Goal: Task Accomplishment & Management: Complete application form

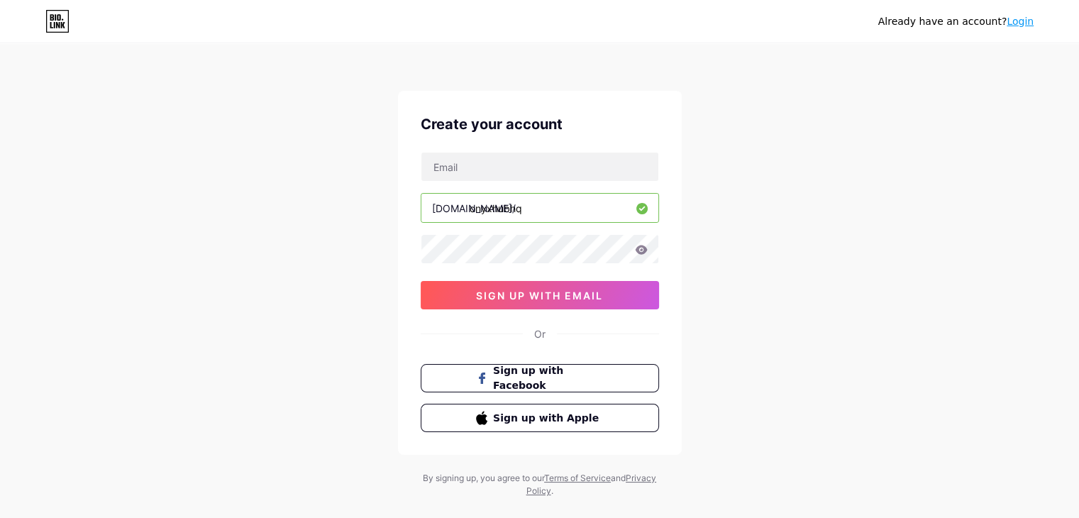
click at [504, 151] on div "Create your account bio.link/ onyxhubhq 03AFcWeA7ReGlbZmkrMcgnSUe37tns9Py4uRef1…" at bounding box center [540, 273] width 284 height 364
click at [522, 167] on input "text" at bounding box center [539, 167] width 237 height 28
type input "A"
type input "aravindhsekar05@gmail.com"
click at [641, 248] on icon at bounding box center [641, 250] width 13 height 10
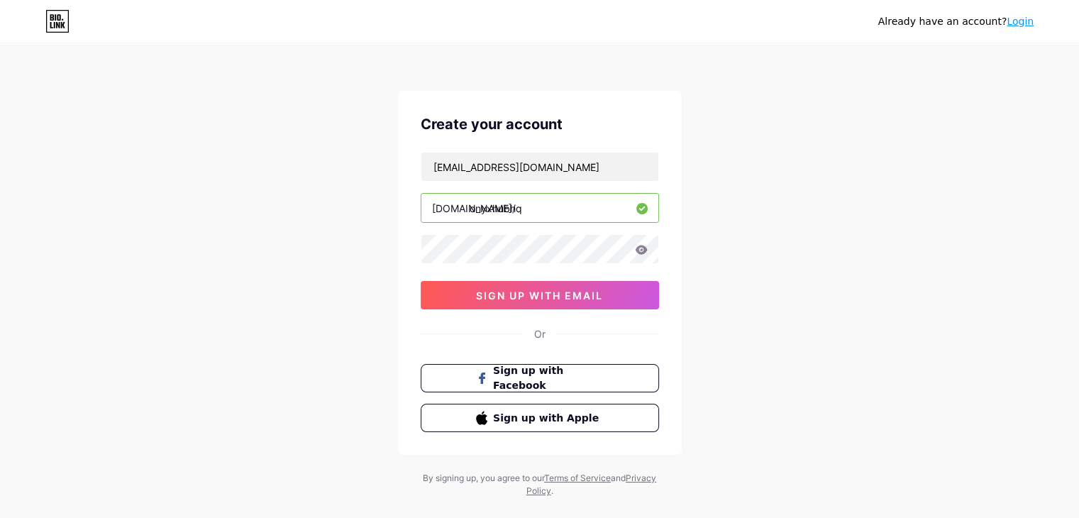
click at [636, 248] on icon at bounding box center [641, 249] width 12 height 9
click at [719, 260] on div "Already have an account? Login Create your account aravindhsekar05@gmail.com bi…" at bounding box center [539, 271] width 1079 height 543
click at [639, 248] on icon at bounding box center [641, 249] width 12 height 9
click at [846, 282] on div "Already have an account? Login Create your account aravindhsekar05@gmail.com bi…" at bounding box center [539, 271] width 1079 height 543
click at [576, 296] on span "sign up with email" at bounding box center [539, 295] width 127 height 12
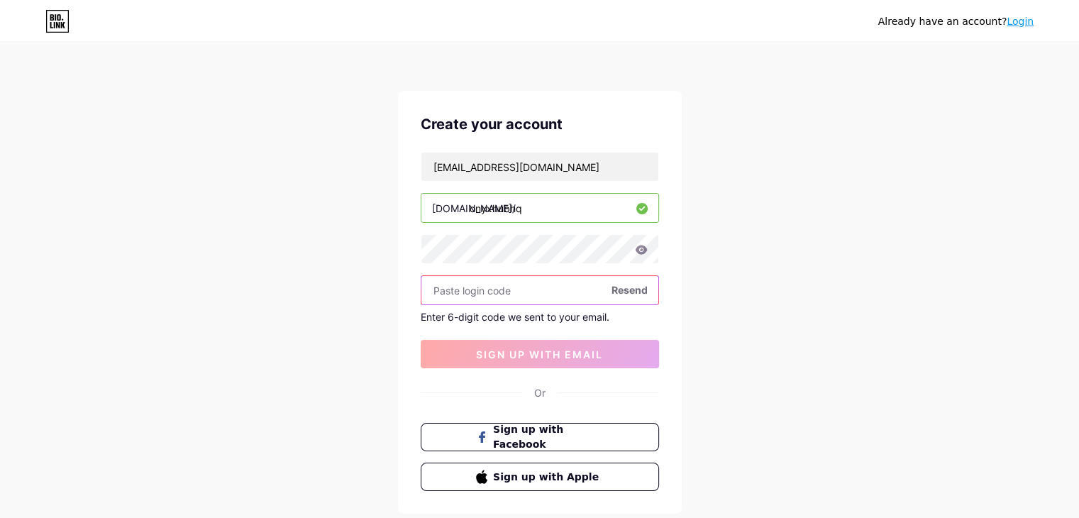
click at [511, 276] on input "text" at bounding box center [539, 290] width 237 height 28
paste input "562240"
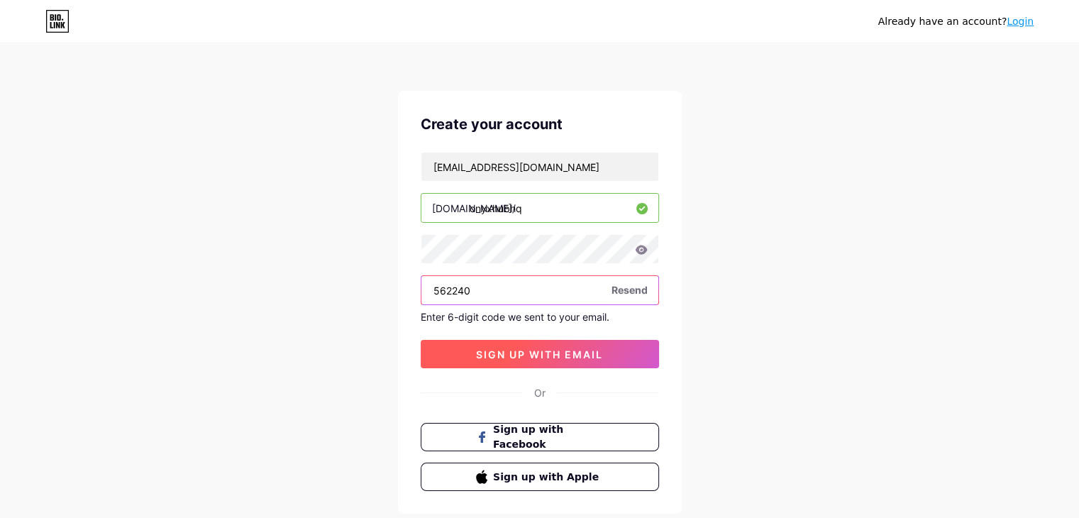
type input "562240"
click at [525, 346] on button "sign up with email" at bounding box center [540, 354] width 238 height 28
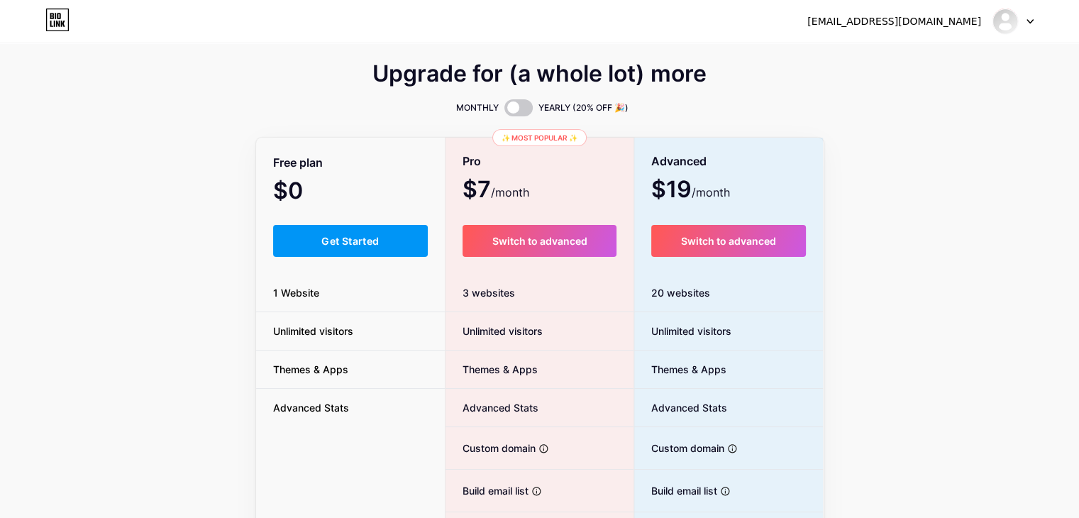
drag, startPoint x: 613, startPoint y: 233, endPoint x: 966, endPoint y: 267, distance: 354.3
click at [966, 267] on div "Upgrade for (a whole lot) more MONTHLY YEARLY (20% OFF 🎉) Free plan $0 /month G…" at bounding box center [539, 352] width 1079 height 575
click at [378, 241] on span "Get Started" at bounding box center [349, 241] width 57 height 12
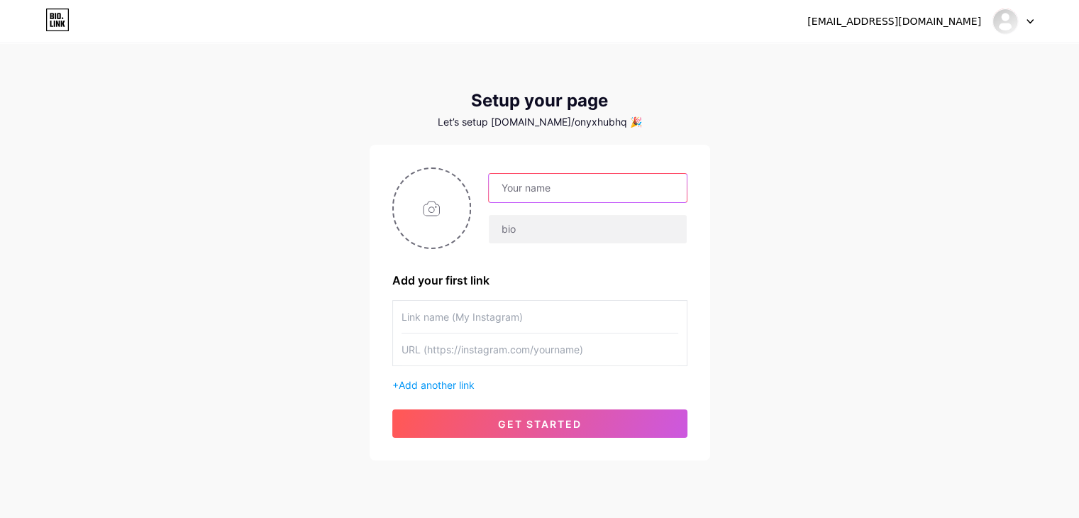
click at [558, 191] on input "text" at bounding box center [587, 188] width 197 height 28
click at [596, 266] on div "OnyxHubHQ Add your first link + Add another link get started" at bounding box center [539, 302] width 295 height 270
drag, startPoint x: 529, startPoint y: 181, endPoint x: 429, endPoint y: 184, distance: 99.4
click at [419, 182] on div "OnyxHubHQ" at bounding box center [539, 208] width 295 height 82
type input "Aravindh"
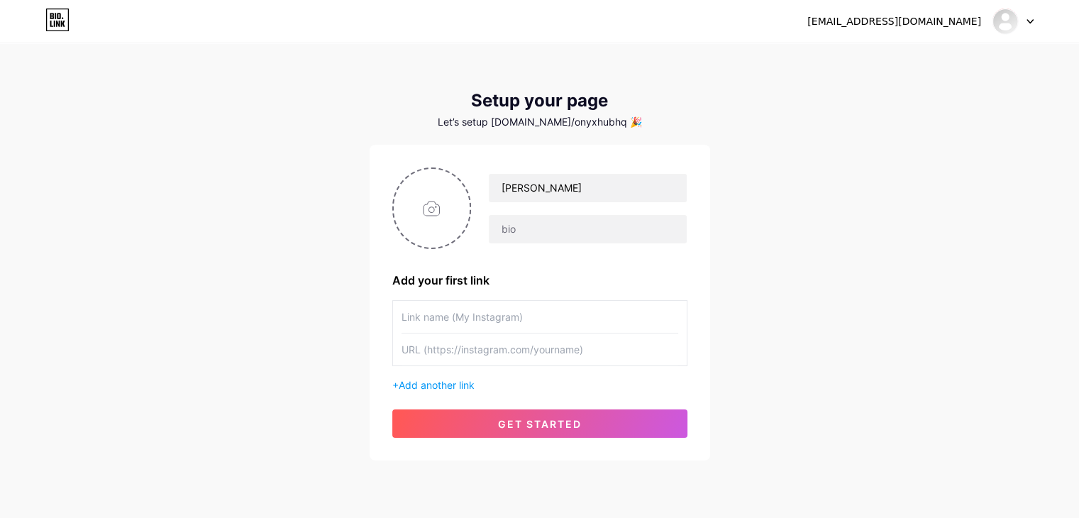
click at [538, 323] on input "text" at bounding box center [540, 317] width 277 height 32
